Goal: Find specific page/section: Find specific page/section

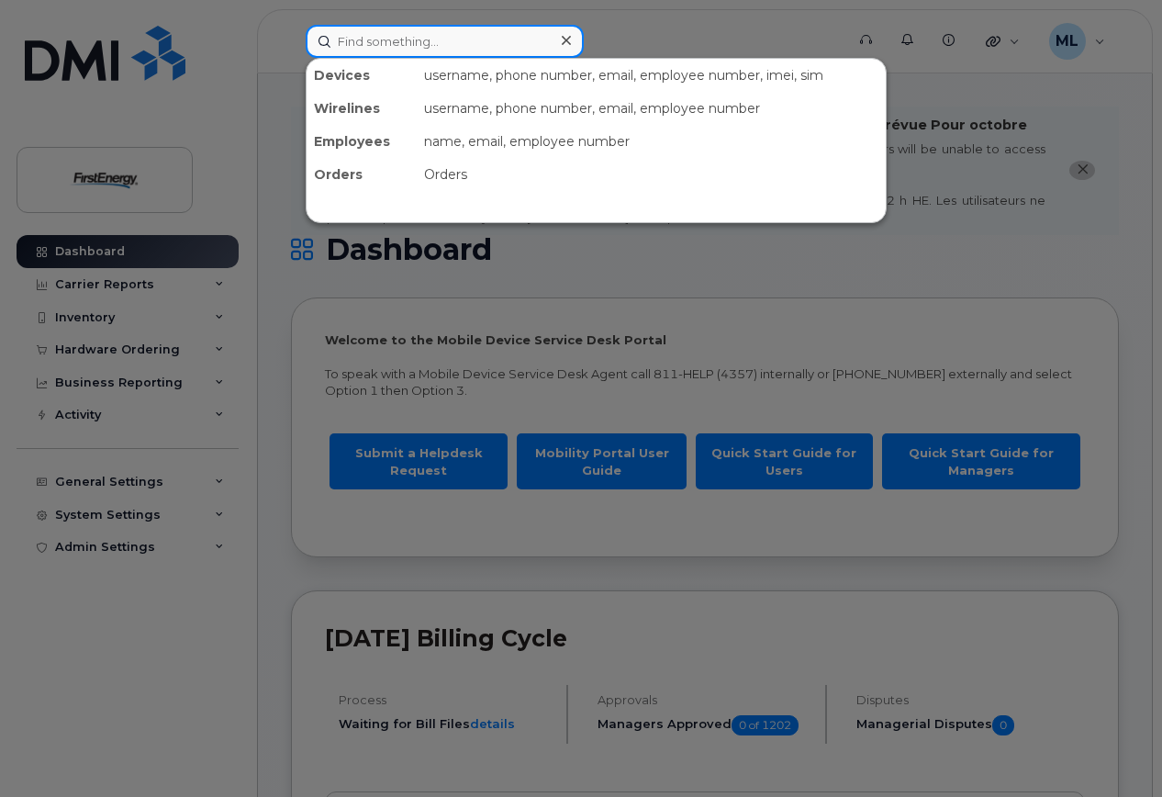
click at [455, 42] on input at bounding box center [445, 41] width 278 height 33
type input "nevins"
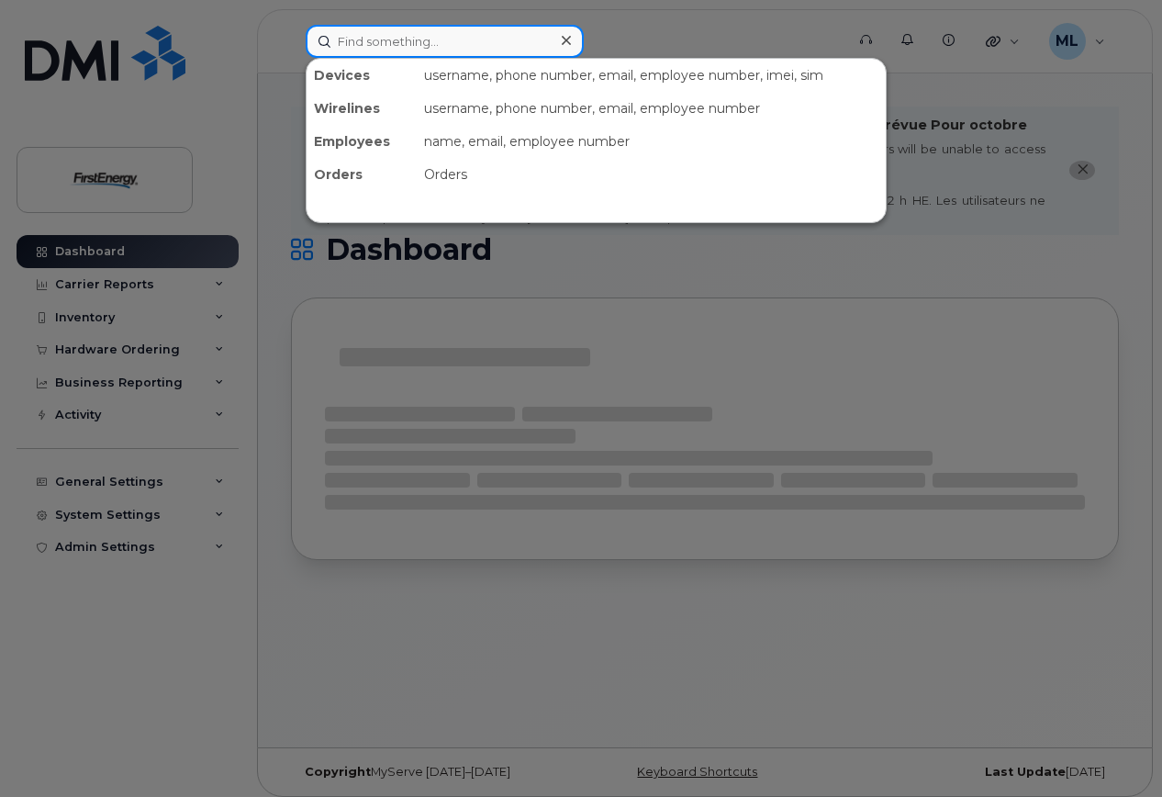
click at [402, 50] on input at bounding box center [445, 41] width 278 height 33
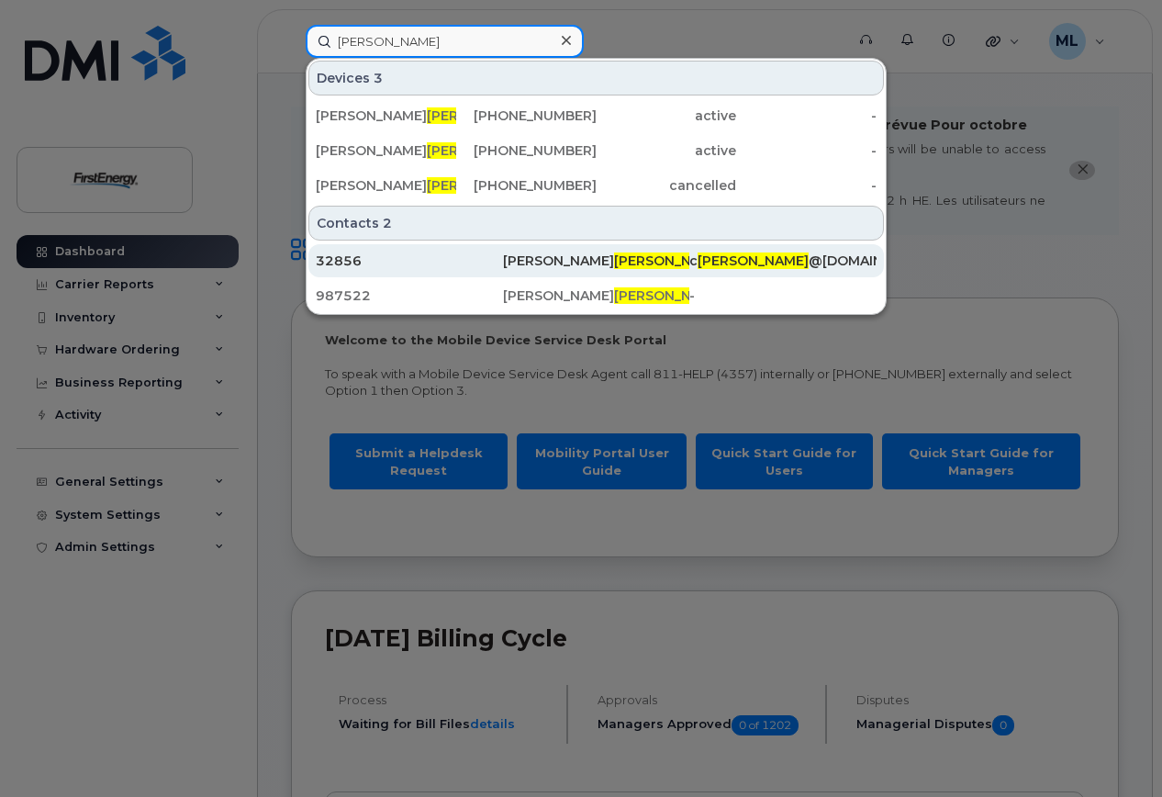
type input "nevins"
click at [614, 263] on span "Nevins" at bounding box center [669, 260] width 111 height 17
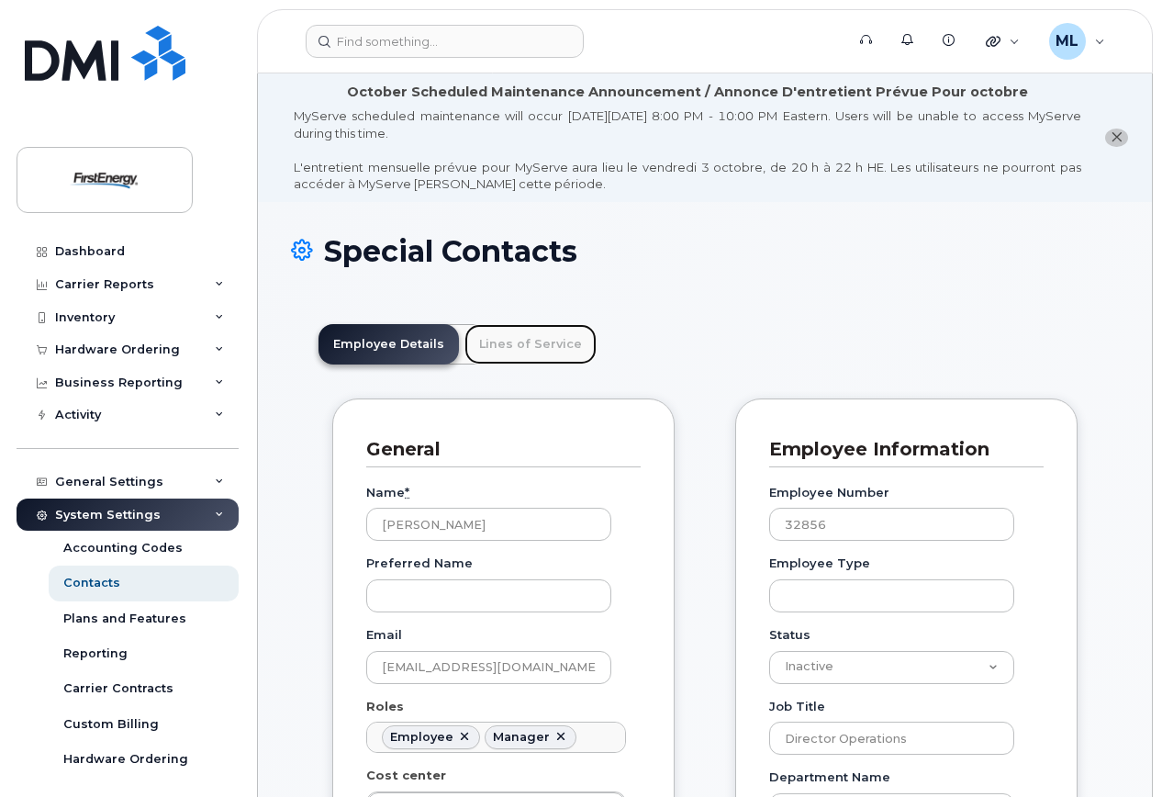
click at [553, 338] on link "Lines of Service" at bounding box center [530, 344] width 132 height 40
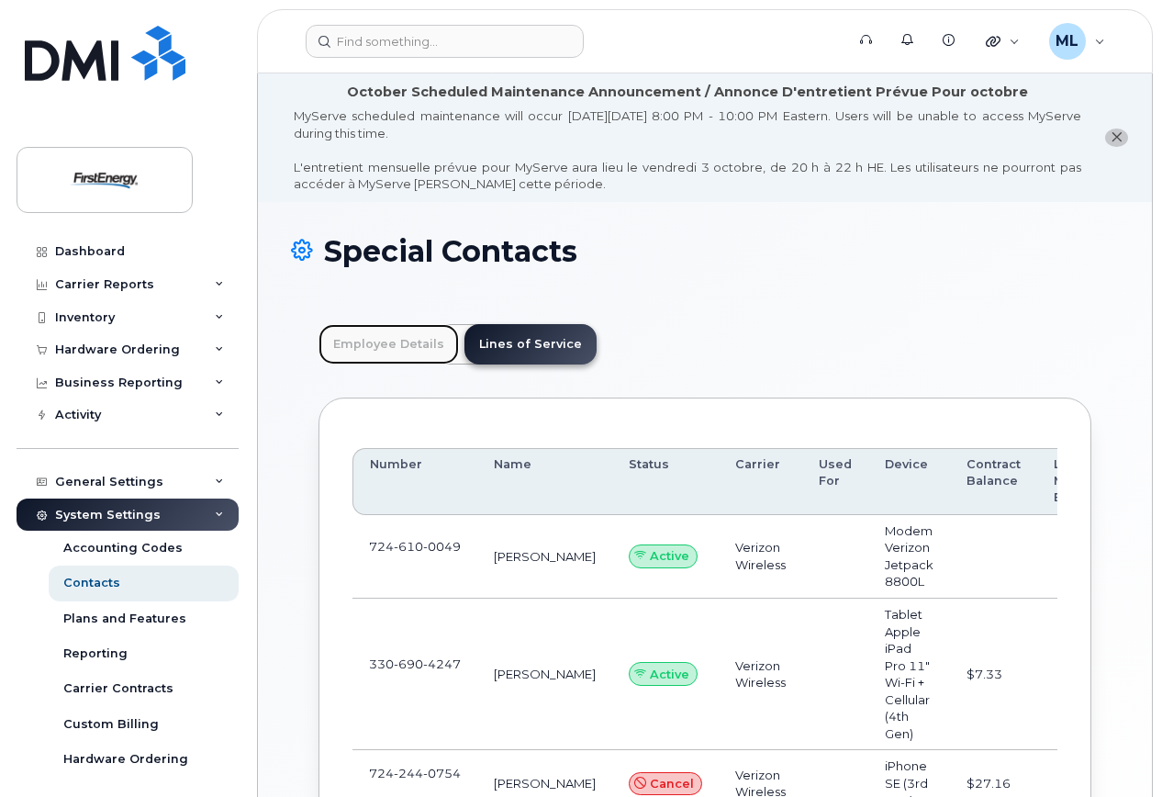
click at [380, 342] on link "Employee Details" at bounding box center [388, 344] width 140 height 40
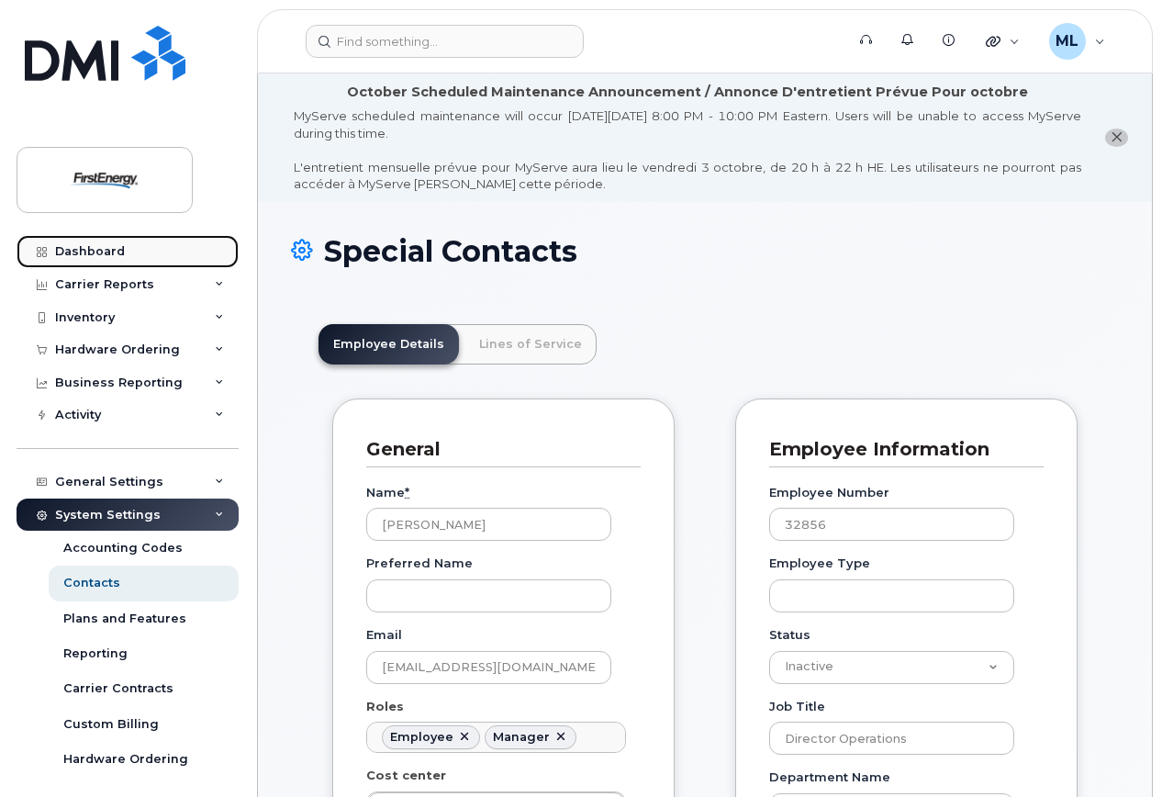
click at [99, 253] on div "Dashboard" at bounding box center [90, 251] width 70 height 15
